Goal: Complete application form

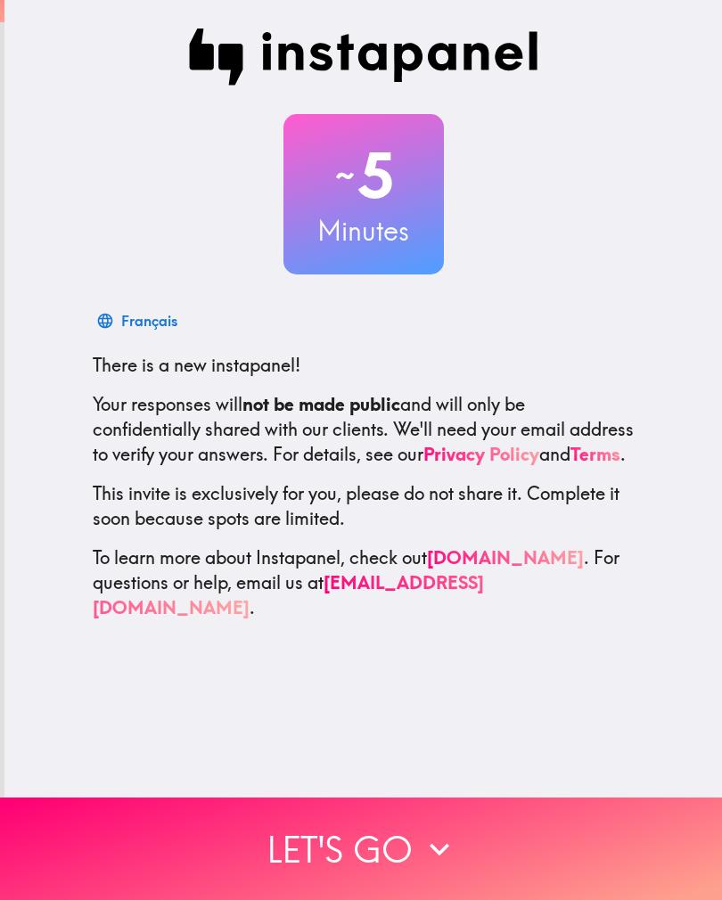
click at [380, 842] on button "Let's go" at bounding box center [361, 849] width 722 height 102
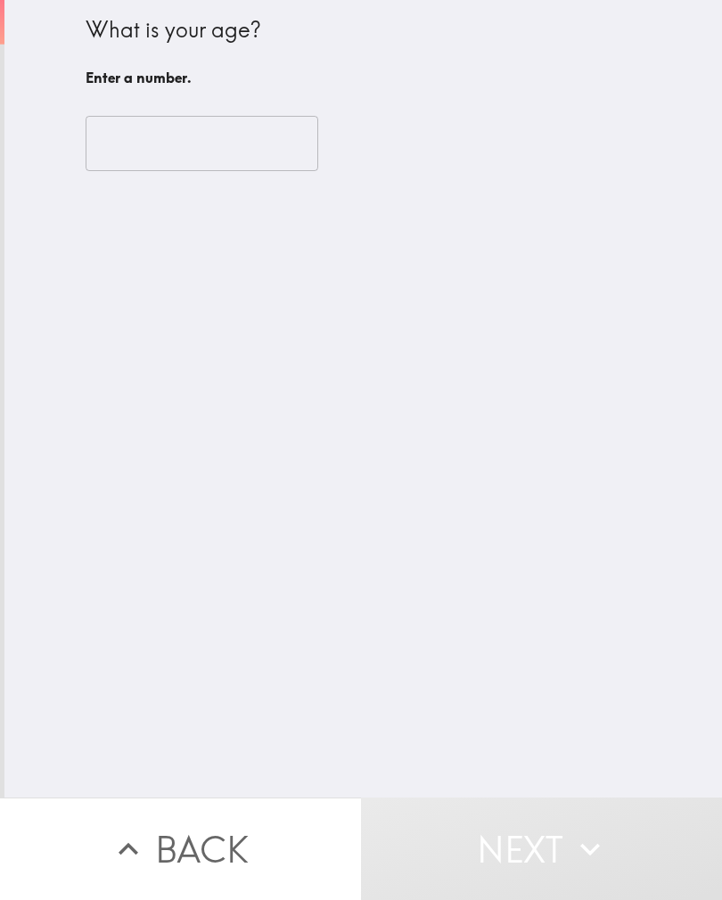
click at [282, 159] on input "number" at bounding box center [202, 143] width 233 height 55
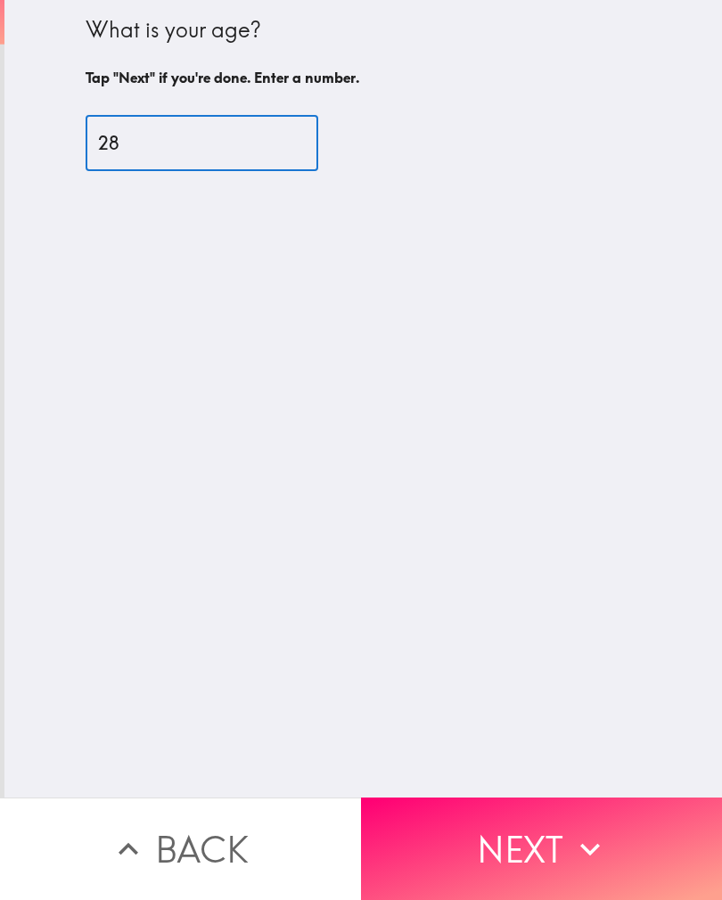
type input "28"
click at [565, 854] on button "Next" at bounding box center [541, 849] width 361 height 102
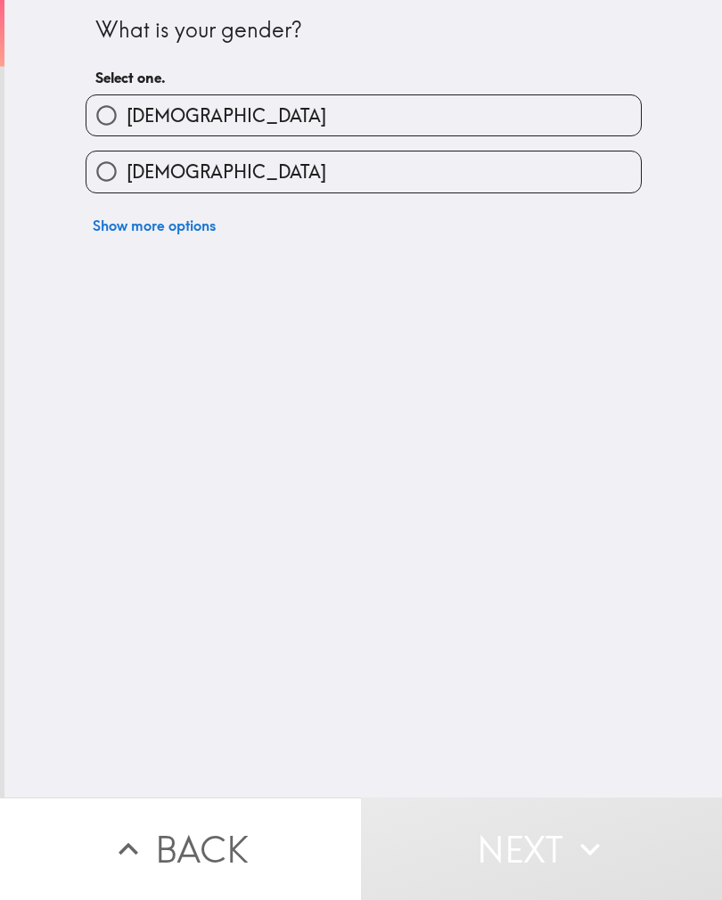
click at [116, 119] on input "[DEMOGRAPHIC_DATA]" at bounding box center [106, 115] width 40 height 40
radio input "true"
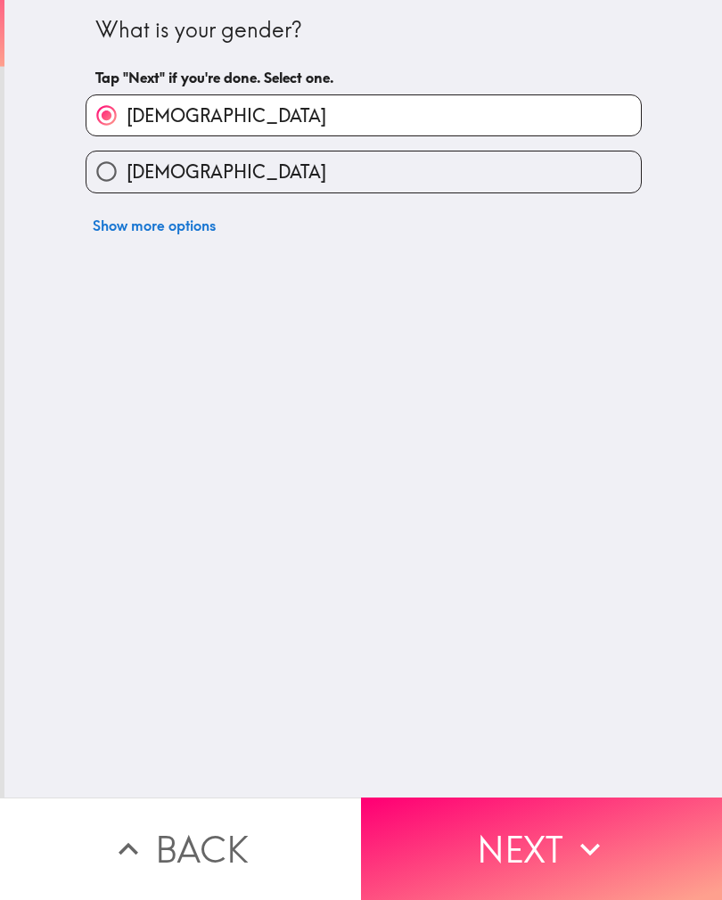
click at [480, 836] on button "Next" at bounding box center [541, 849] width 361 height 102
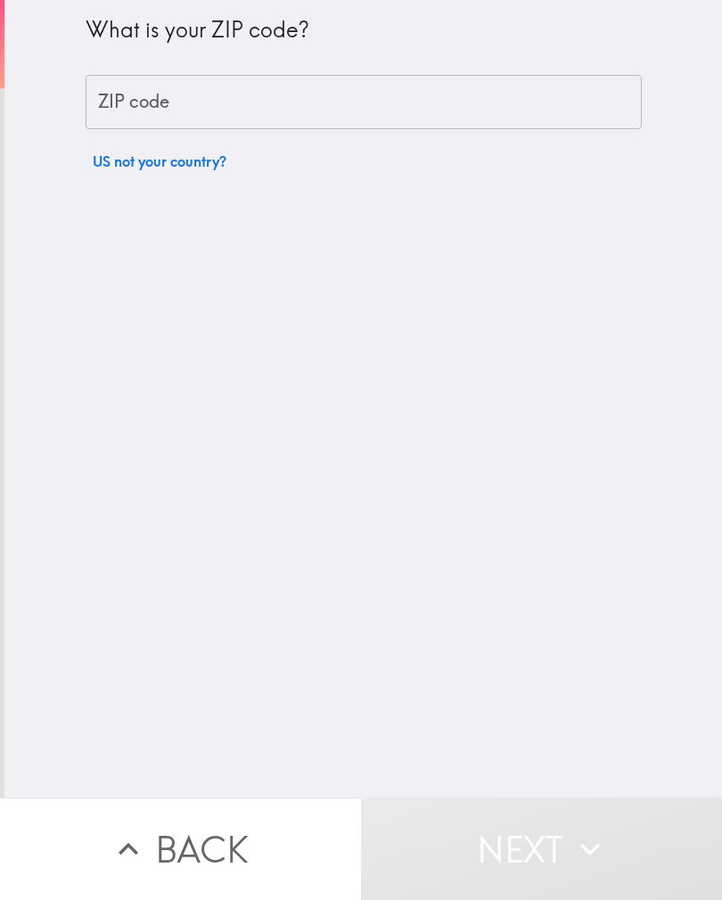
click at [179, 79] on input "ZIP code" at bounding box center [364, 102] width 556 height 55
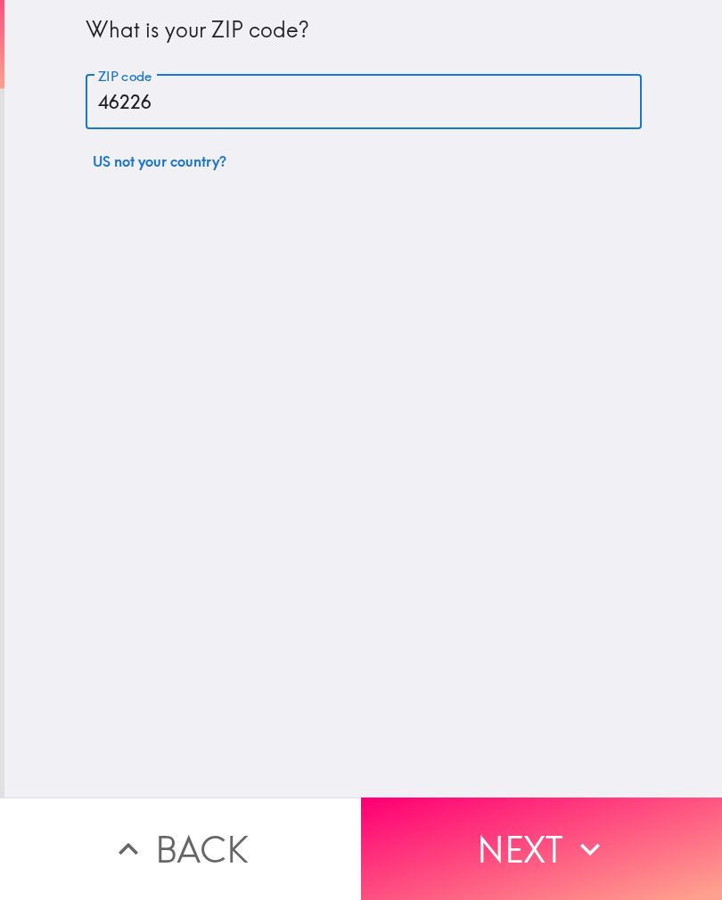
type input "46226"
click at [424, 831] on button "Next" at bounding box center [541, 849] width 361 height 102
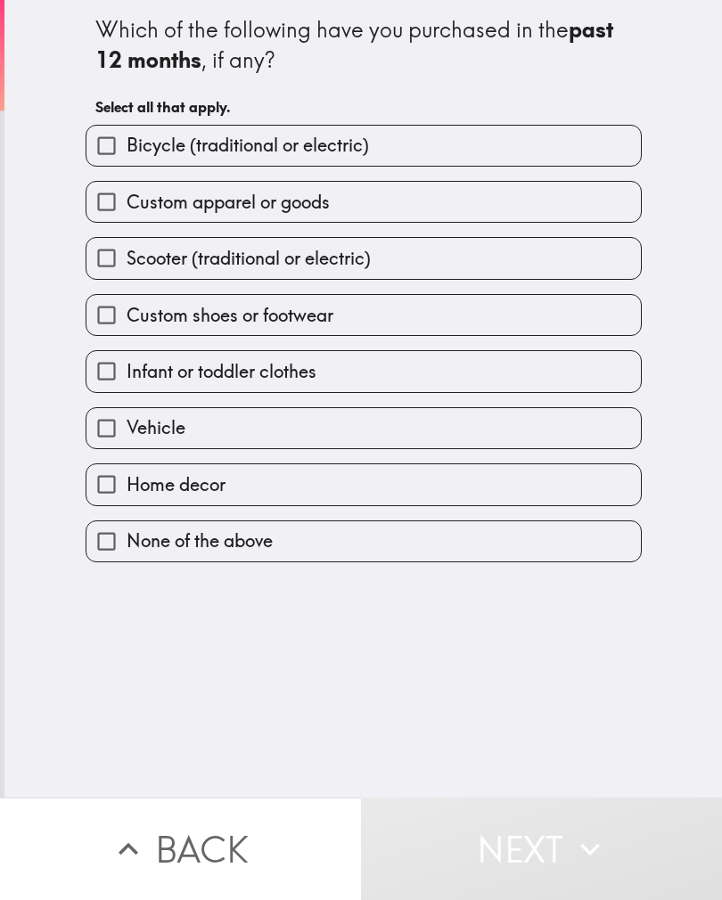
click at [113, 216] on input "Custom apparel or goods" at bounding box center [106, 202] width 40 height 40
checkbox input "true"
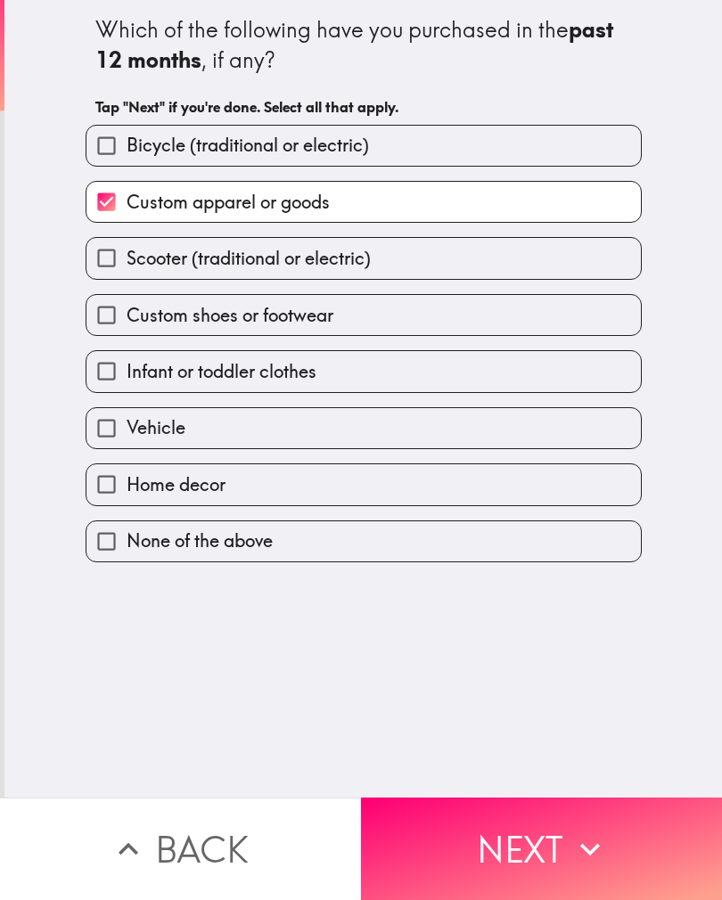
click at [126, 496] on input "Home decor" at bounding box center [106, 484] width 40 height 40
checkbox input "true"
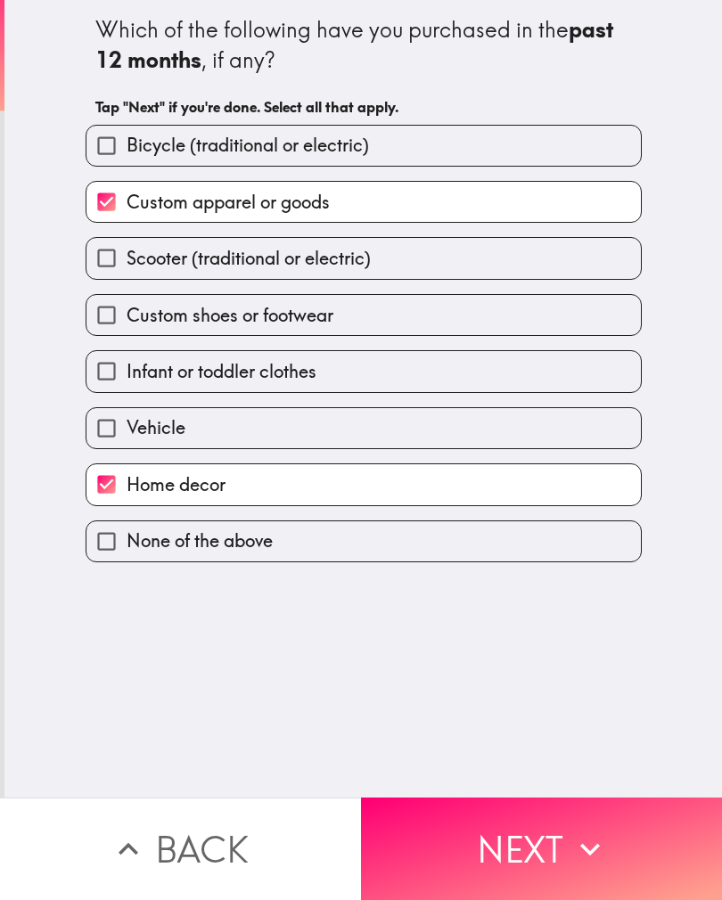
click at [471, 865] on button "Next" at bounding box center [541, 849] width 361 height 102
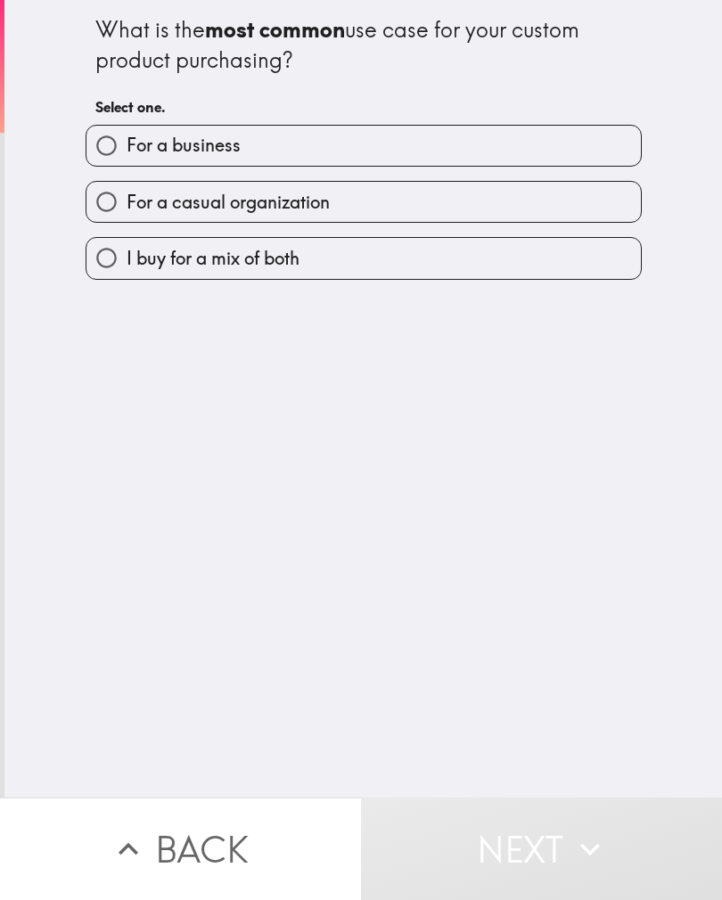
click at [120, 190] on input "For a casual organization" at bounding box center [106, 202] width 40 height 40
radio input "true"
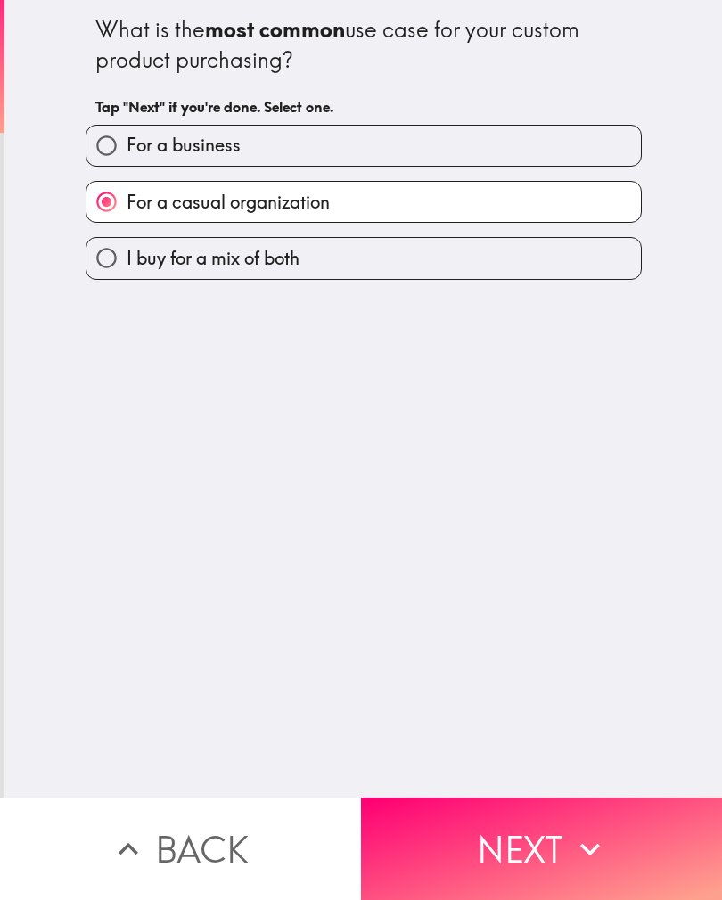
click at [116, 265] on input "I buy for a mix of both" at bounding box center [106, 258] width 40 height 40
radio input "true"
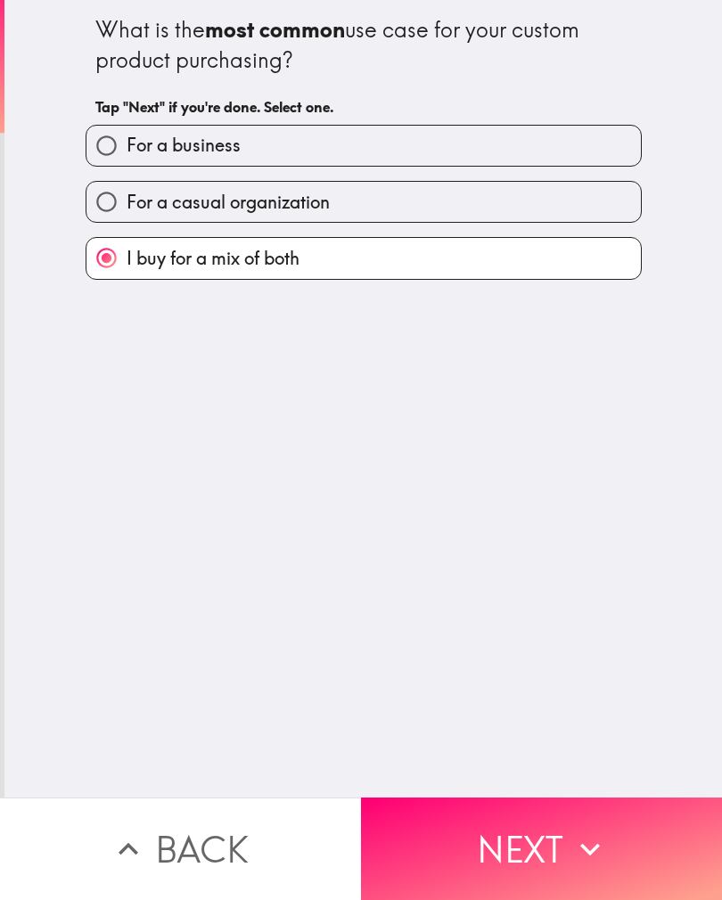
click at [489, 871] on button "Next" at bounding box center [541, 849] width 361 height 102
